Goal: Connect with others: Connect with others

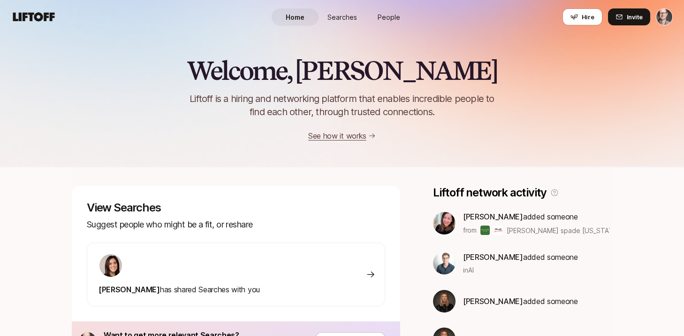
click at [386, 14] on span "People" at bounding box center [389, 17] width 23 height 10
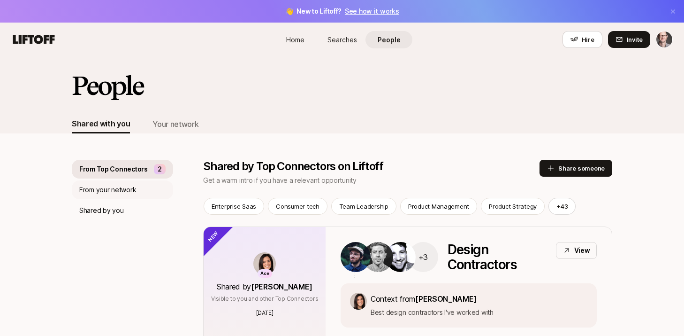
click at [126, 191] on p "From your network" at bounding box center [107, 189] width 57 height 11
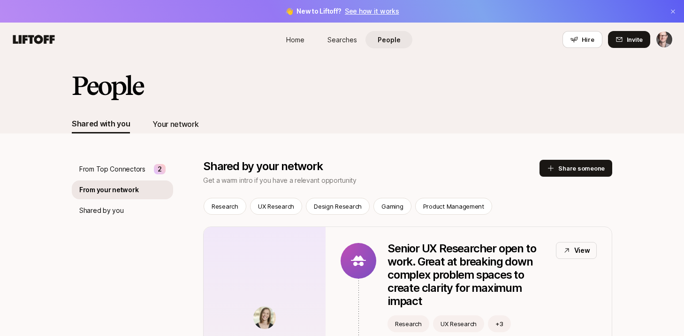
click at [176, 121] on div "Your network" at bounding box center [176, 124] width 46 height 12
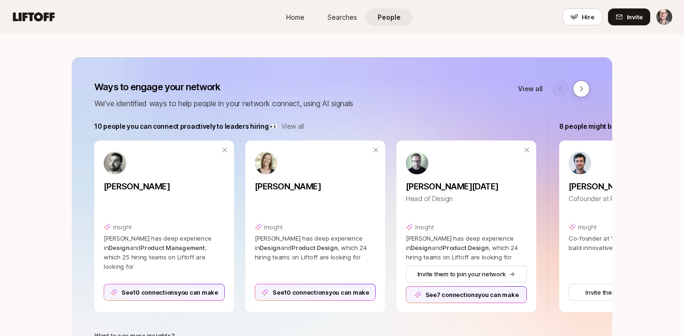
scroll to position [102, 0]
click at [146, 200] on div "[PERSON_NAME]" at bounding box center [164, 196] width 121 height 42
click at [161, 296] on div "See 10 connections you can make" at bounding box center [164, 292] width 121 height 17
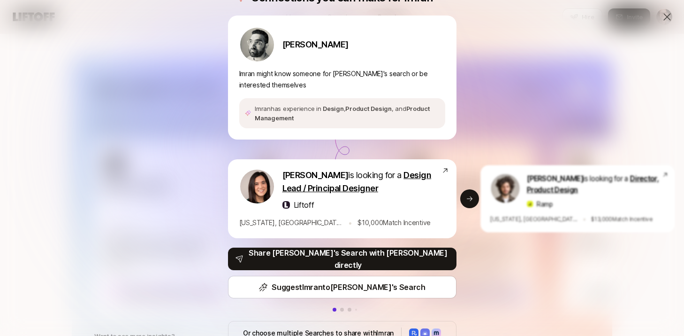
scroll to position [0, 0]
click at [468, 200] on icon at bounding box center [470, 199] width 8 height 8
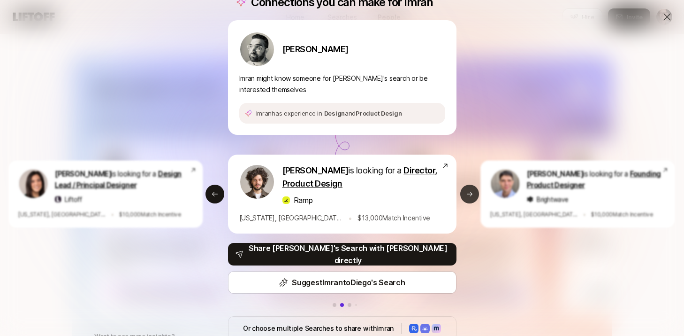
click at [472, 192] on icon at bounding box center [470, 194] width 8 height 8
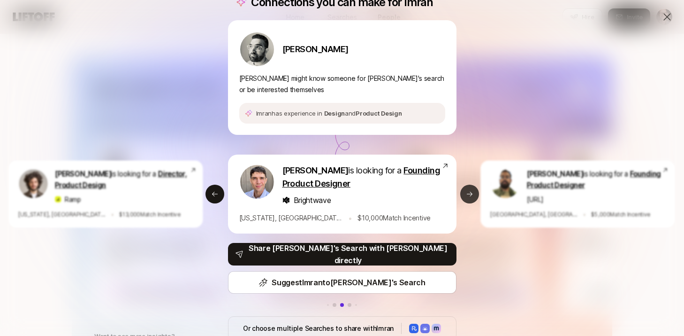
click at [472, 192] on icon at bounding box center [470, 194] width 8 height 8
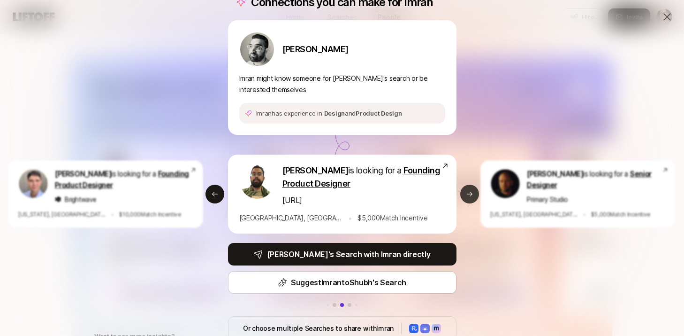
click at [472, 192] on icon at bounding box center [470, 194] width 8 height 8
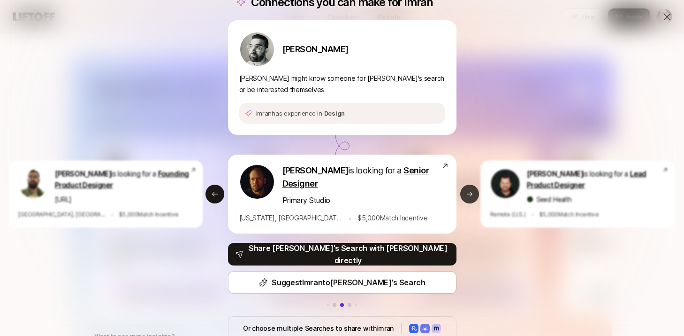
click at [472, 192] on icon at bounding box center [470, 194] width 8 height 8
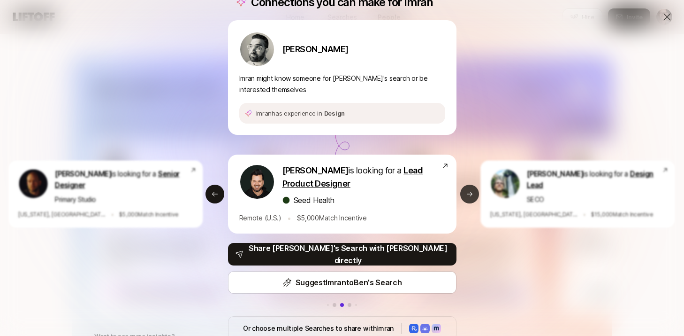
click at [466, 195] on icon at bounding box center [470, 194] width 8 height 8
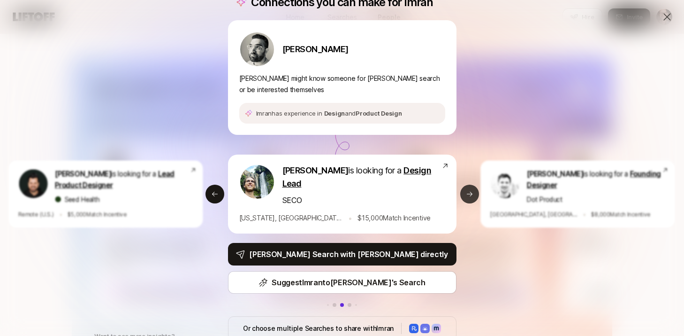
click at [468, 194] on icon at bounding box center [470, 193] width 6 height 5
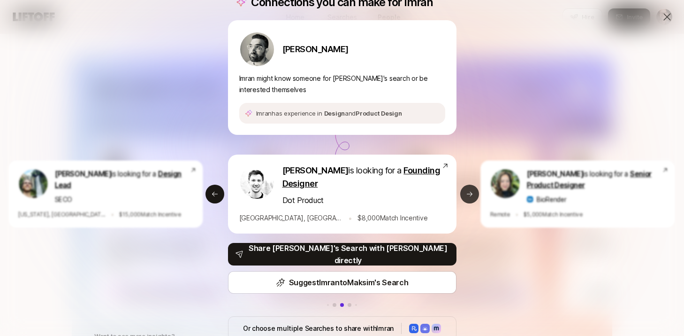
click at [473, 190] on button "Next slide" at bounding box center [469, 193] width 19 height 19
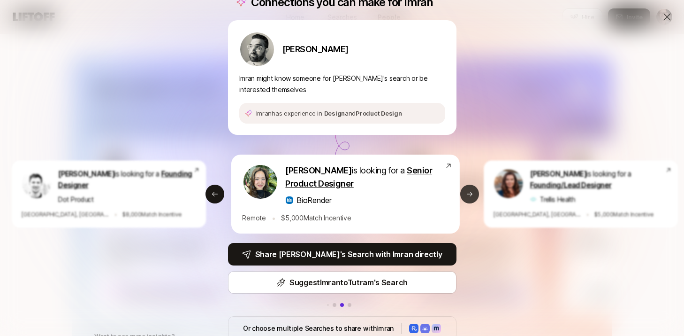
click at [473, 190] on button "Next slide" at bounding box center [469, 193] width 19 height 19
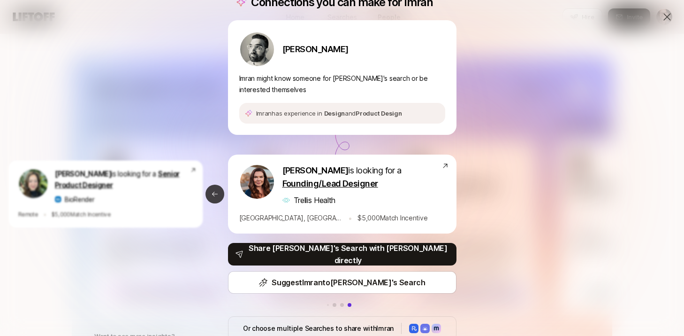
click at [215, 193] on icon at bounding box center [215, 194] width 8 height 8
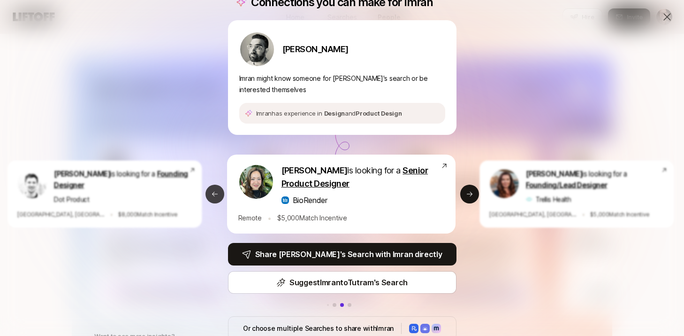
click at [215, 193] on icon at bounding box center [215, 194] width 8 height 8
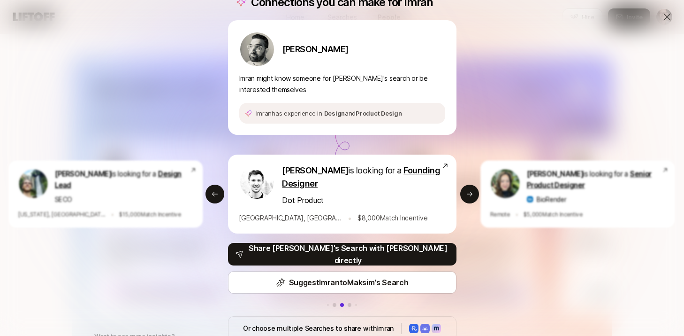
click at [667, 18] on icon at bounding box center [667, 16] width 11 height 11
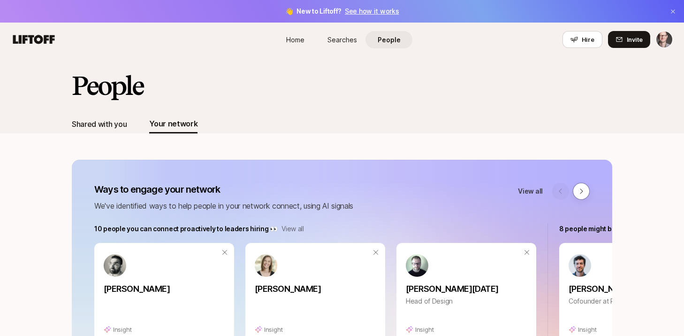
click at [93, 129] on div "Shared with you" at bounding box center [99, 124] width 55 height 12
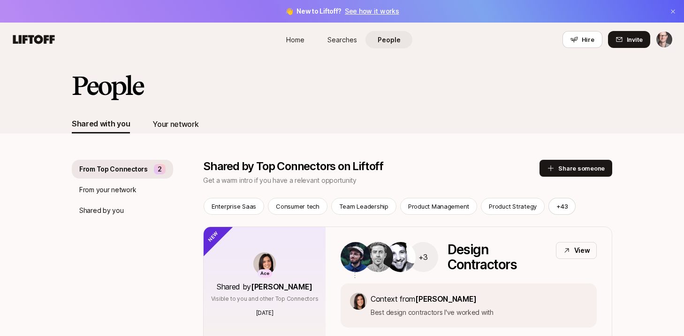
click at [156, 132] on div "Your network" at bounding box center [176, 124] width 46 height 19
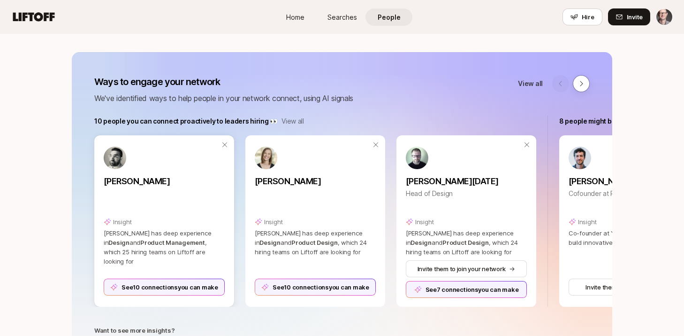
scroll to position [104, 0]
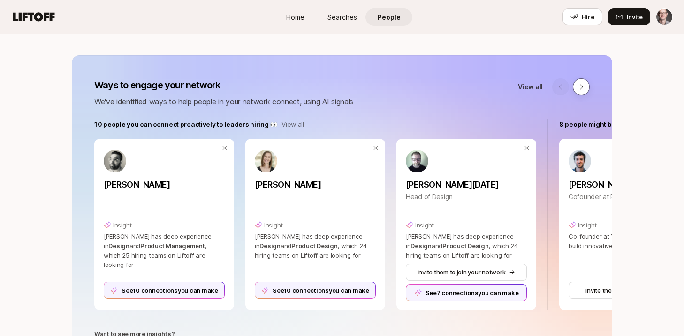
click at [582, 86] on icon at bounding box center [581, 86] width 3 height 5
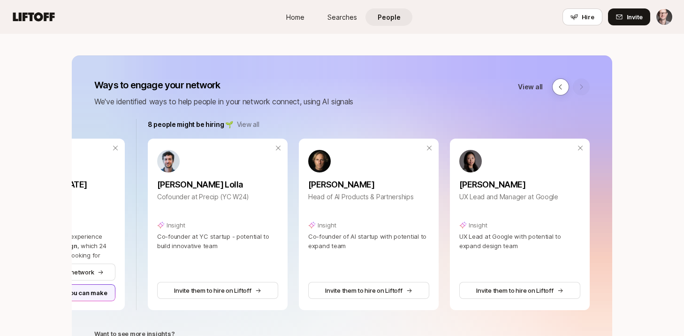
click at [523, 85] on p "View all" at bounding box center [530, 86] width 25 height 11
